Goal: Task Accomplishment & Management: Manage account settings

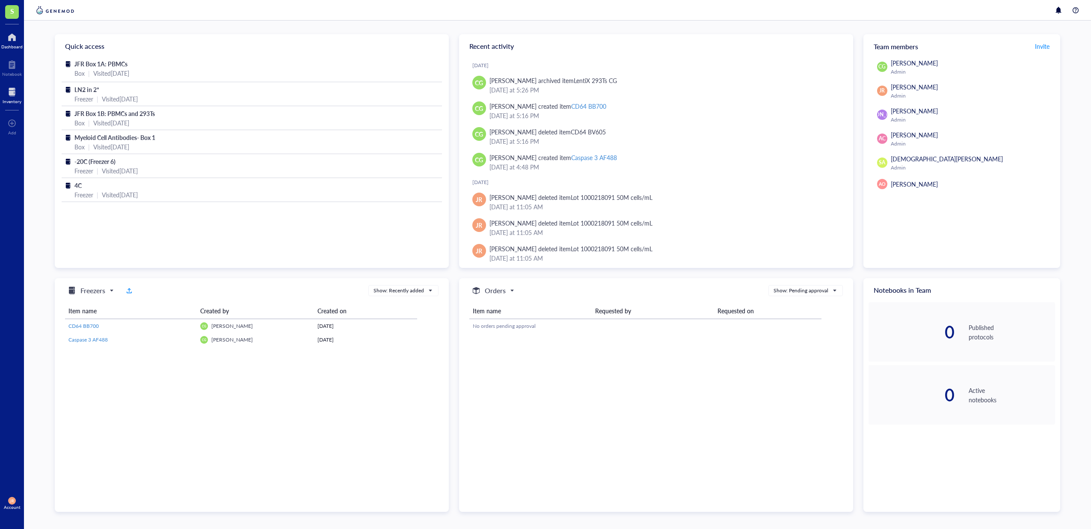
click at [3, 87] on div at bounding box center [12, 92] width 19 height 14
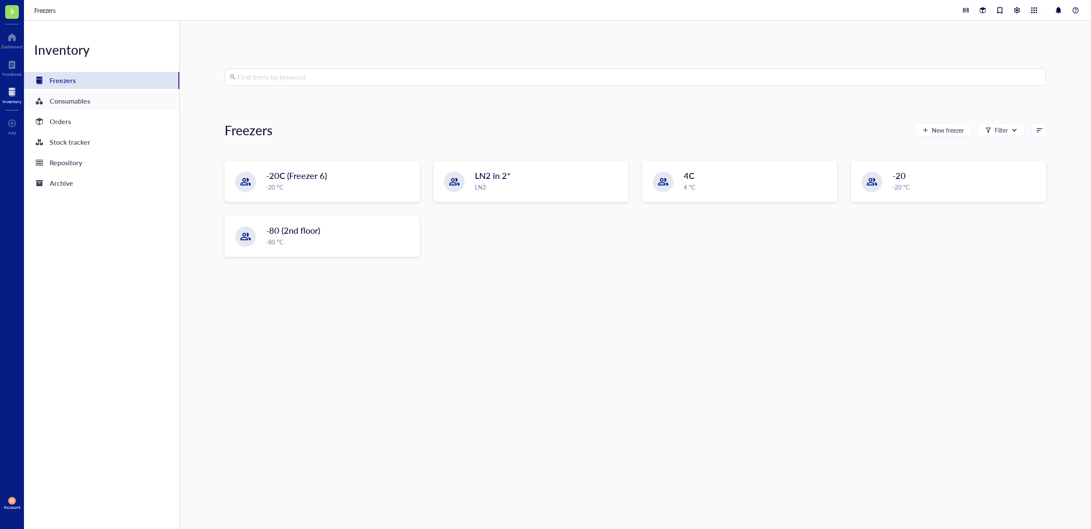
click at [102, 98] on div "Consumables" at bounding box center [101, 100] width 155 height 17
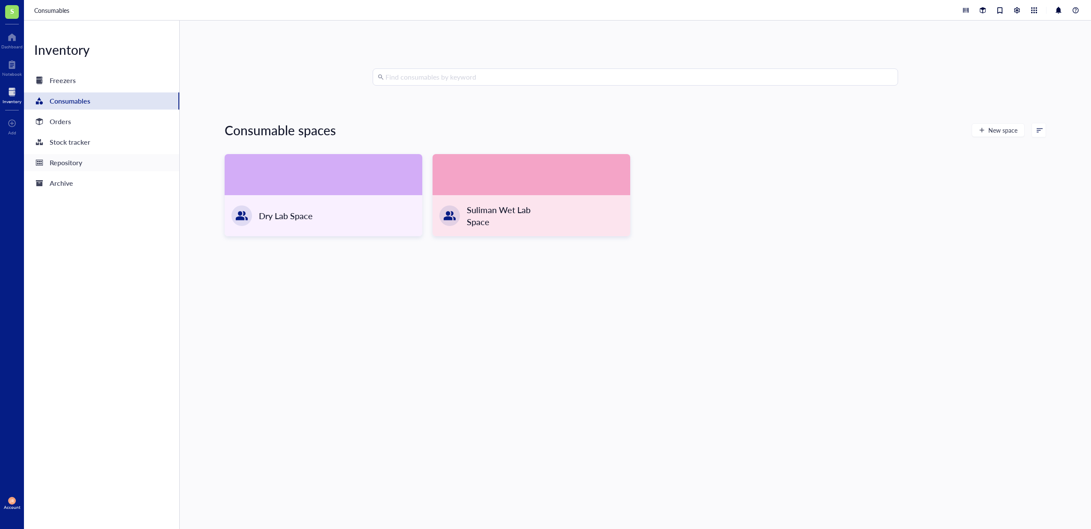
click at [59, 163] on div "Repository" at bounding box center [66, 163] width 33 height 12
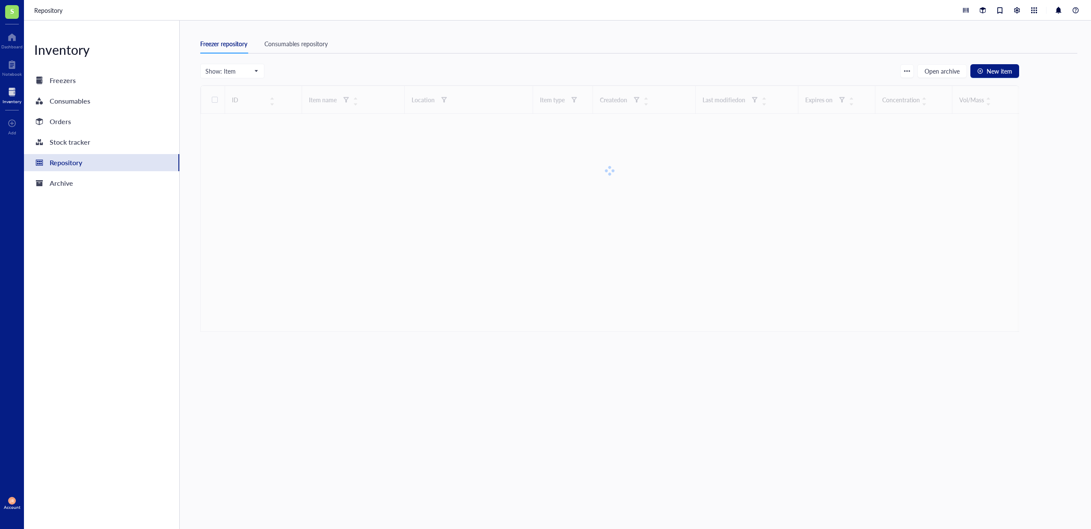
click at [280, 39] on div "Consumables repository" at bounding box center [295, 43] width 63 height 9
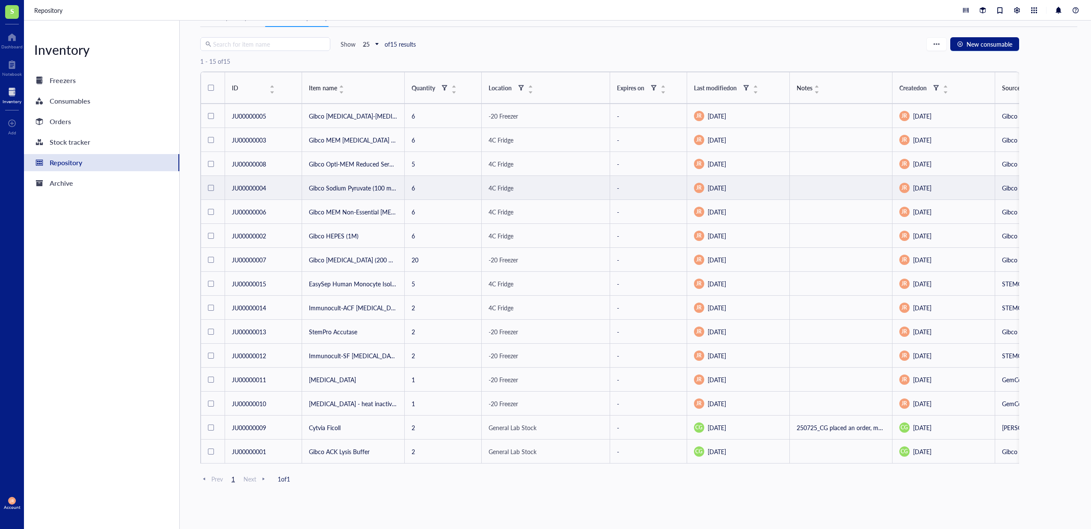
scroll to position [30, 0]
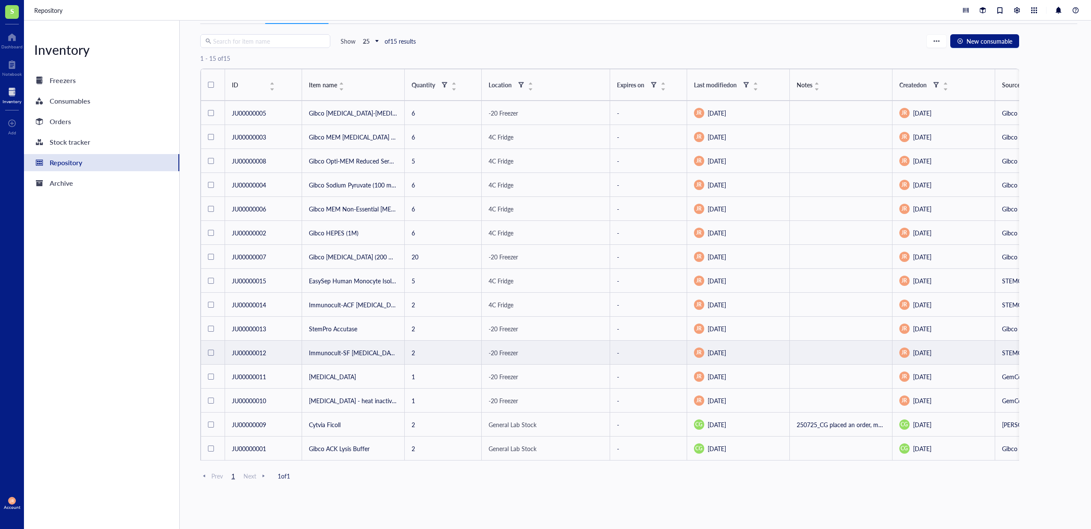
click at [346, 351] on td "Immunocult-SF [MEDICAL_DATA] Medium" at bounding box center [353, 352] width 103 height 24
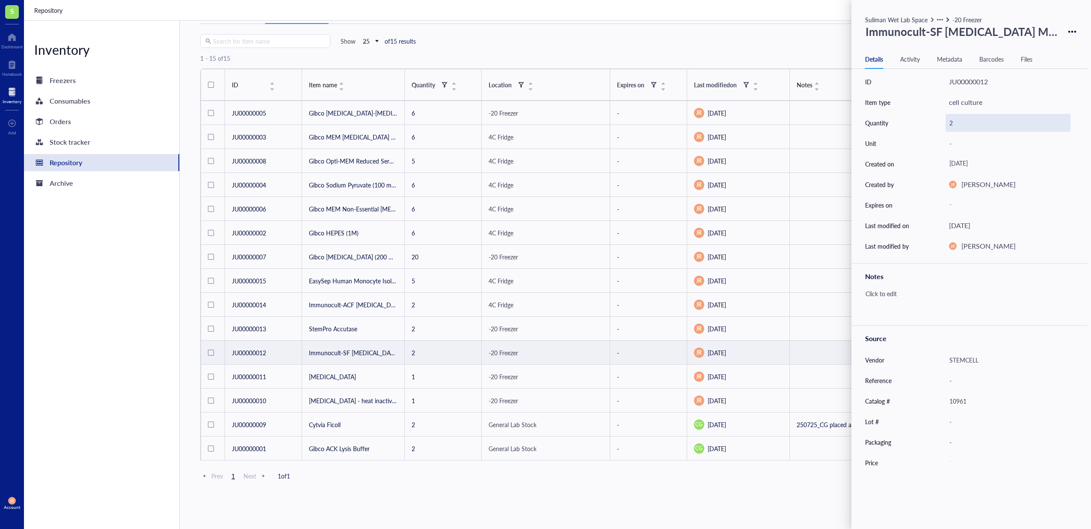
click at [955, 122] on div "2" at bounding box center [1007, 123] width 125 height 18
type input "1"
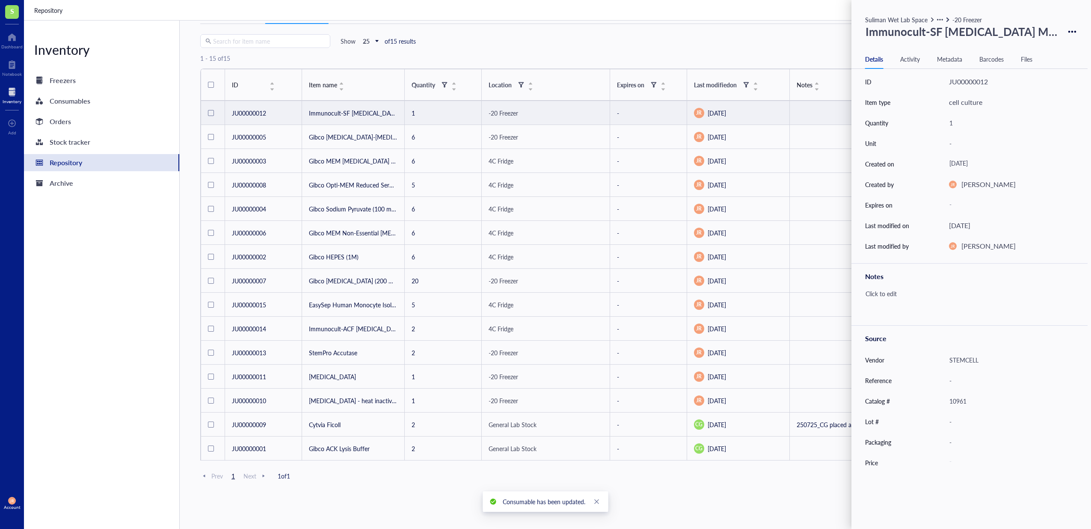
click at [589, 110] on div "-20 Freezer" at bounding box center [545, 112] width 114 height 9
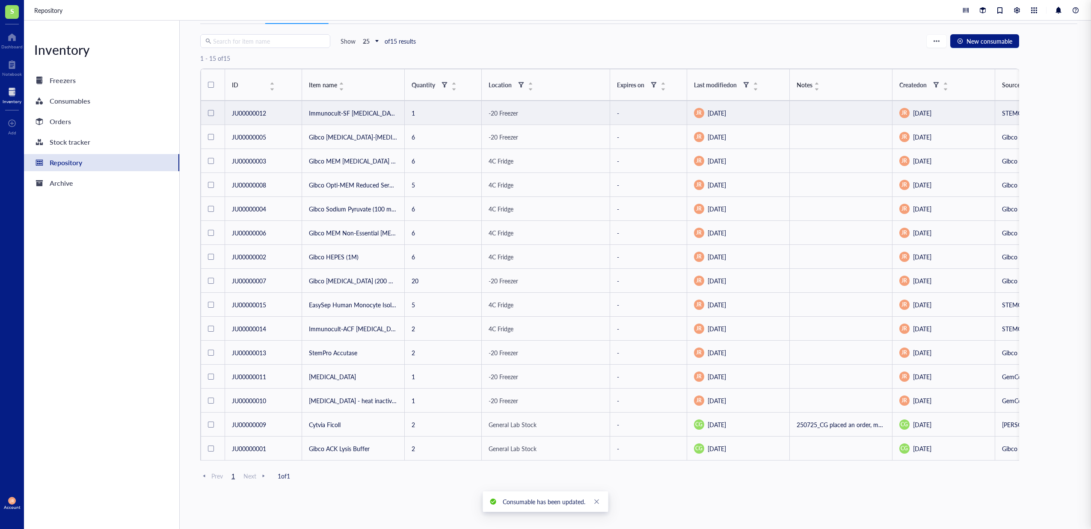
click at [804, 107] on td at bounding box center [841, 113] width 103 height 24
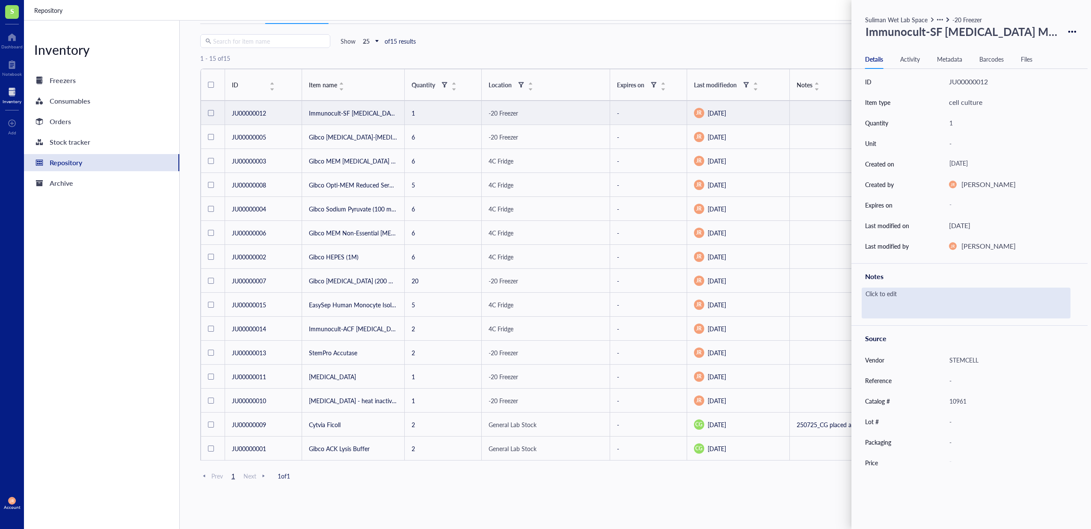
click at [896, 295] on div "Click to edit" at bounding box center [965, 302] width 209 height 31
drag, startPoint x: 933, startPoint y: 301, endPoint x: 950, endPoint y: 303, distance: 16.9
click at [933, 301] on textarea "2 more bottles ordered 0813 JFR" at bounding box center [939, 302] width 154 height 19
type textarea "2 more bottles ordered 08/13 JFR"
click at [882, 302] on textarea "2 more bottles ordered 08/13 JFR" at bounding box center [940, 302] width 157 height 19
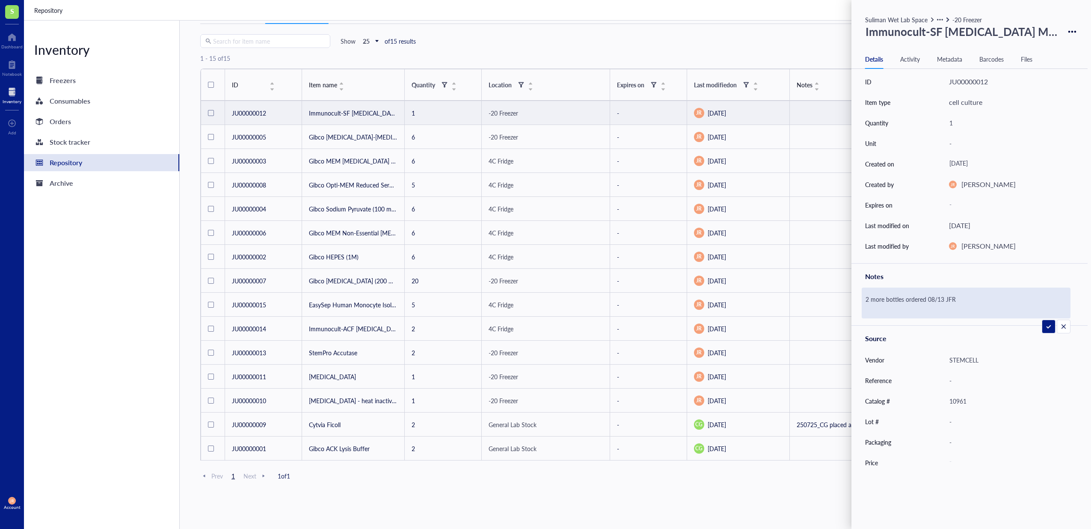
click at [882, 302] on textarea "2 more bottles ordered 08/13 JFR" at bounding box center [940, 302] width 157 height 19
click at [860, 305] on div "2 more bottles ordered 08/13 JFR" at bounding box center [969, 302] width 236 height 31
click at [878, 292] on div "2 more bottles ordered 08/13 JFR" at bounding box center [965, 302] width 209 height 31
click at [876, 298] on textarea "2 more bottles ordered 08/13 JFR" at bounding box center [940, 302] width 157 height 19
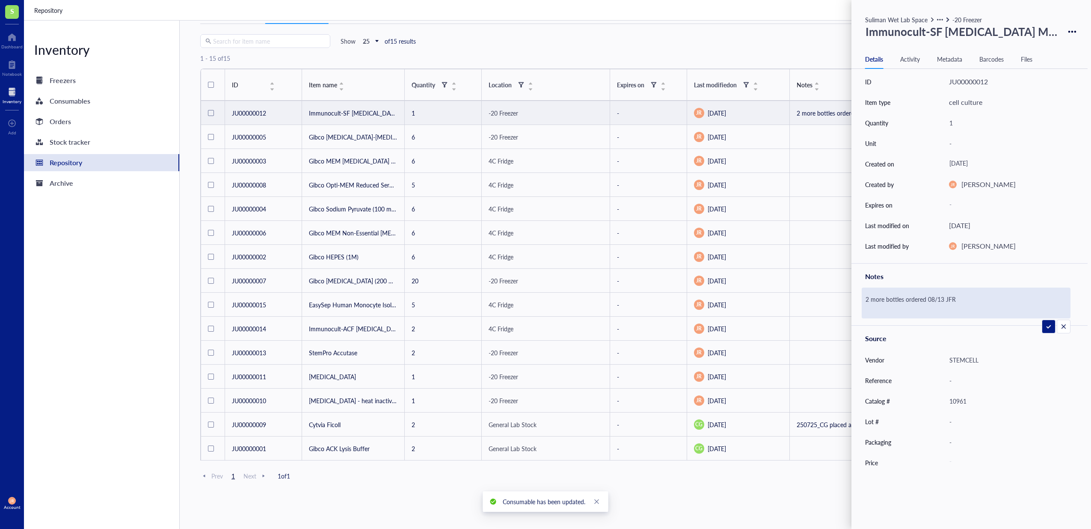
type textarea "2 bottles ordered 08/13 JFR"
click at [779, 43] on div "Search for item name Show 25 of 15 results New consumable" at bounding box center [609, 41] width 819 height 14
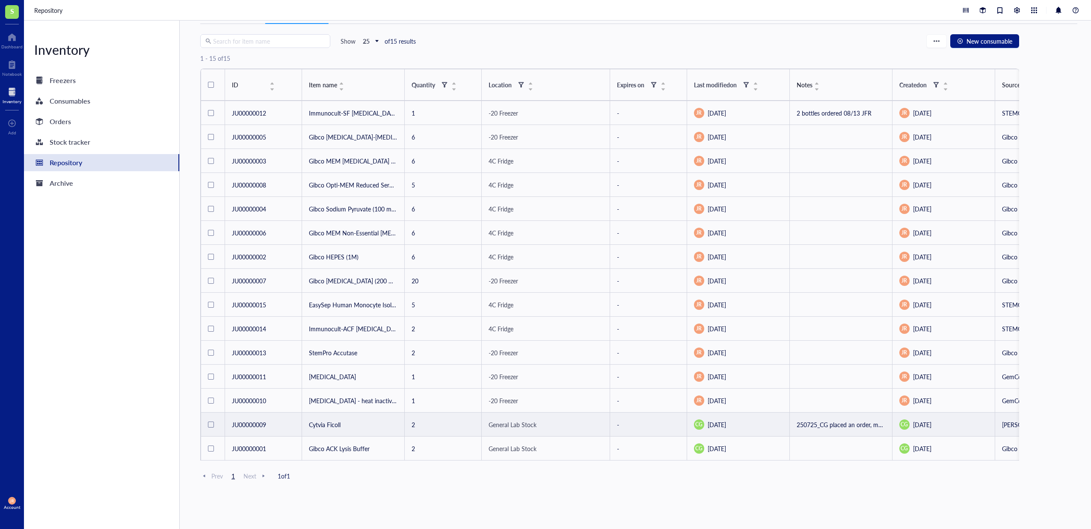
click at [820, 423] on td "250725_CG placed an order, more incoming" at bounding box center [841, 424] width 103 height 24
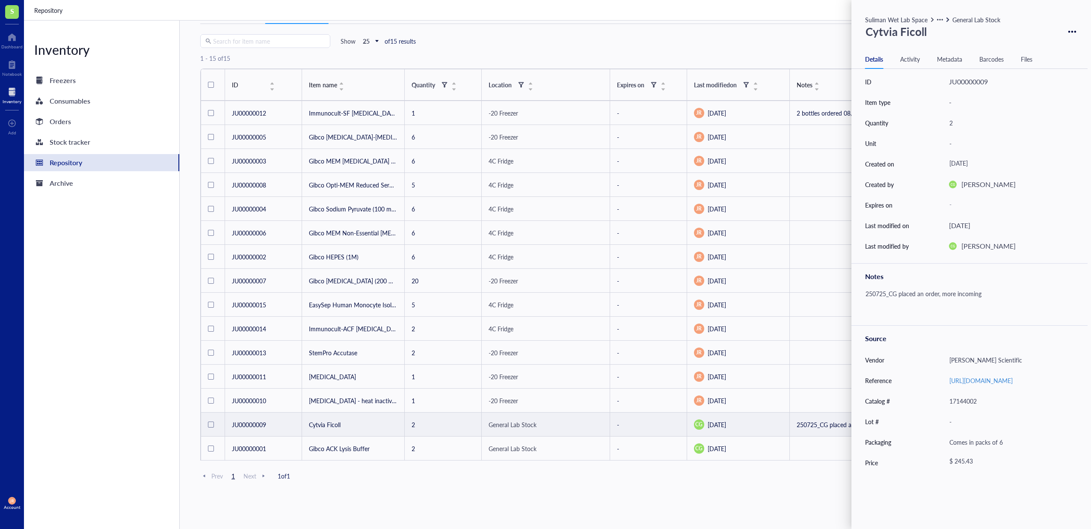
click at [704, 29] on div "Freezer repository Consumables repository" at bounding box center [638, 20] width 877 height 30
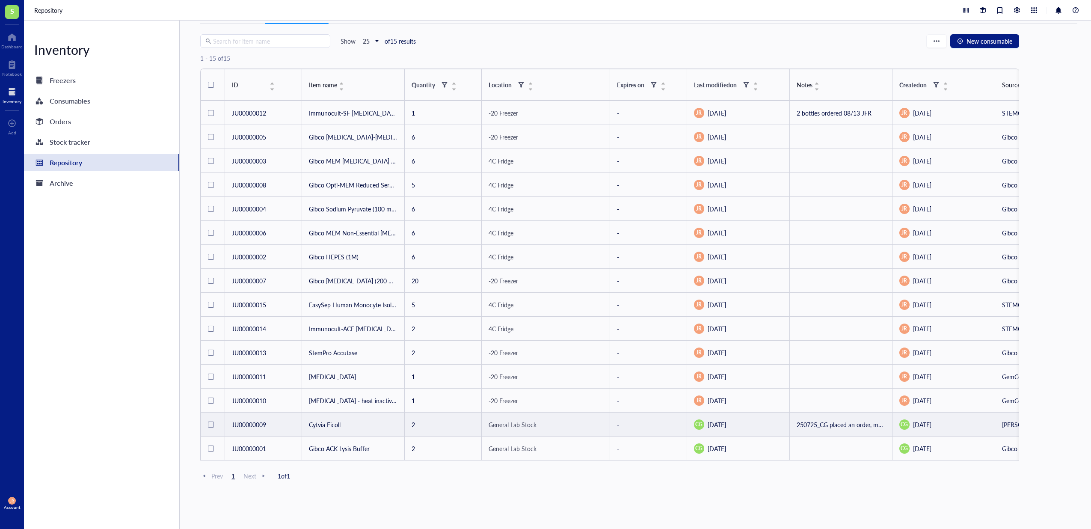
click at [417, 420] on td "2" at bounding box center [443, 424] width 77 height 24
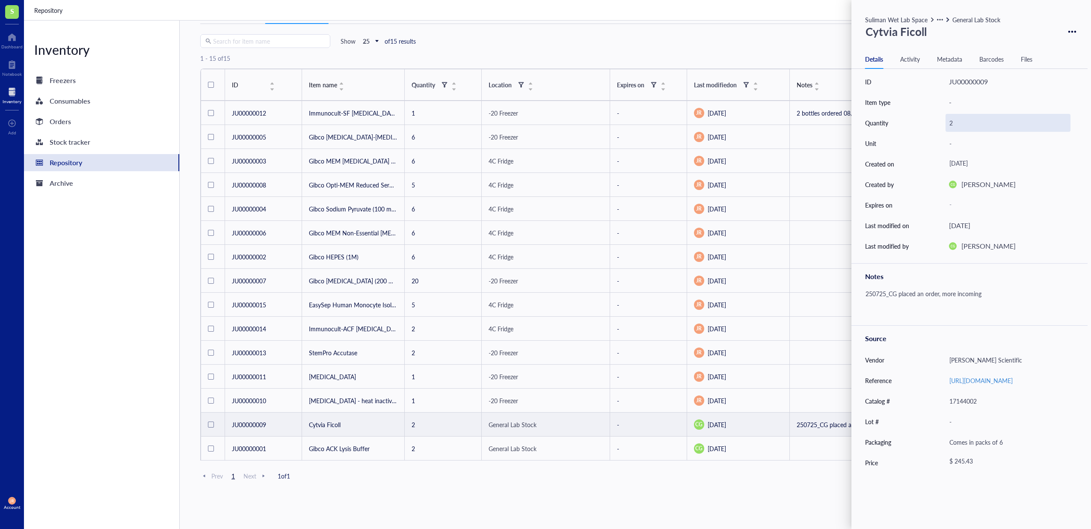
click at [954, 119] on div "2" at bounding box center [1007, 123] width 125 height 18
type input "1"
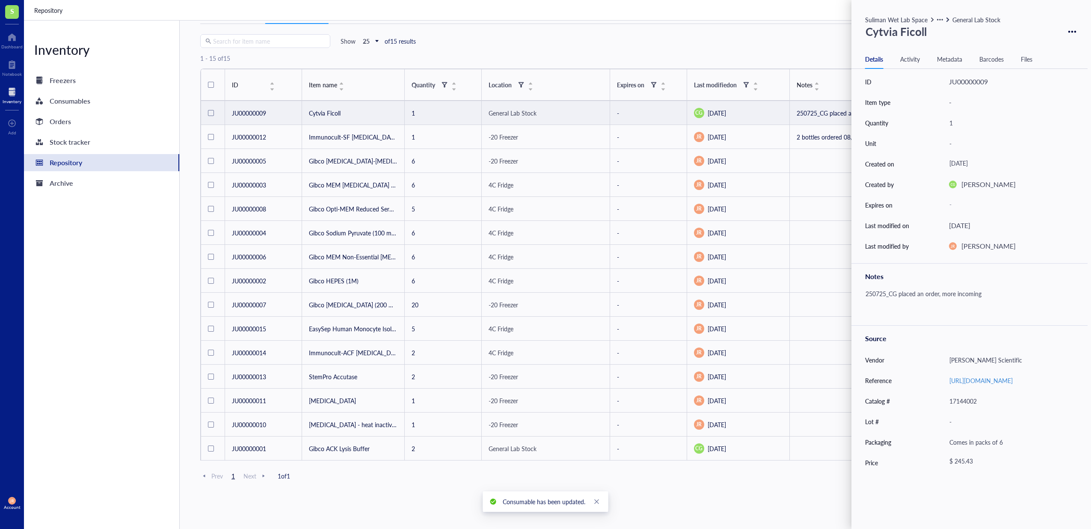
click at [676, 491] on div "Prev 1 Next 1 of 1" at bounding box center [609, 482] width 819 height 24
